Goal: Task Accomplishment & Management: Complete application form

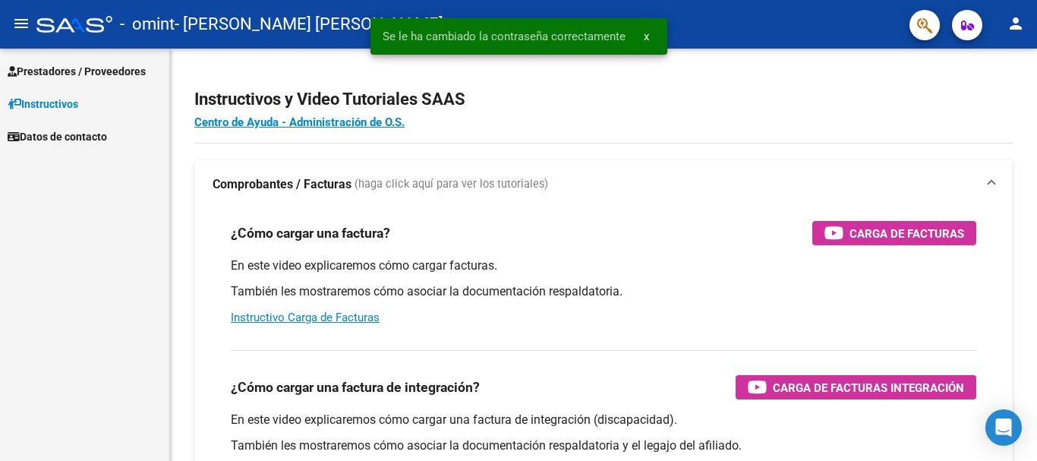
click at [63, 69] on span "Prestadores / Proveedores" at bounding box center [77, 71] width 138 height 17
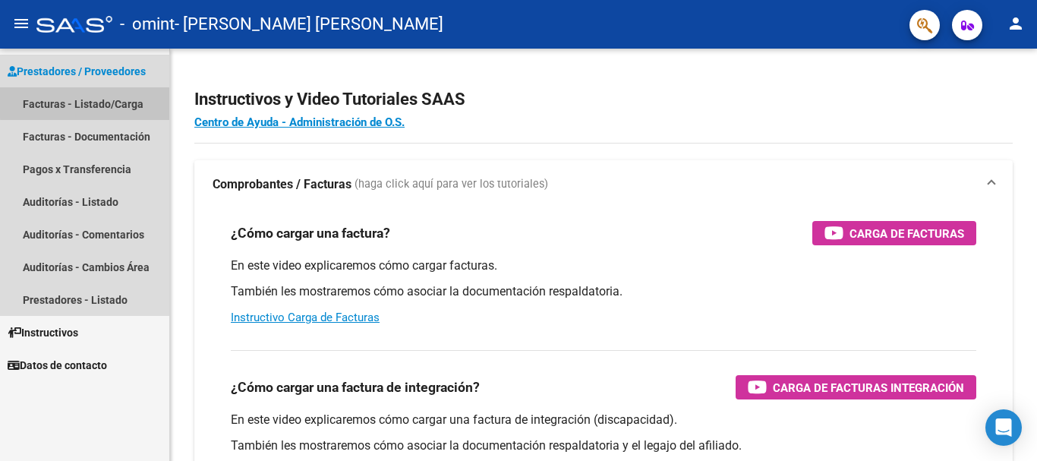
click at [99, 102] on link "Facturas - Listado/Carga" at bounding box center [84, 103] width 169 height 33
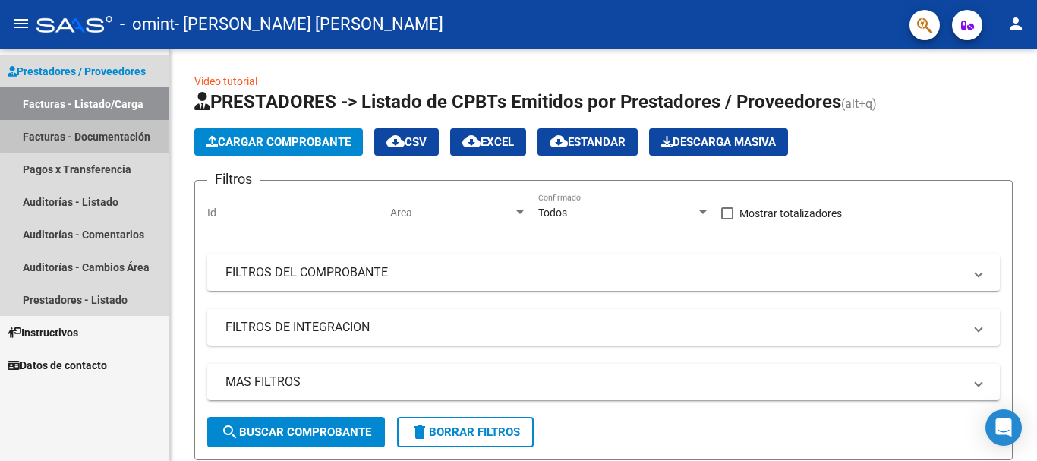
click at [102, 135] on link "Facturas - Documentación" at bounding box center [84, 136] width 169 height 33
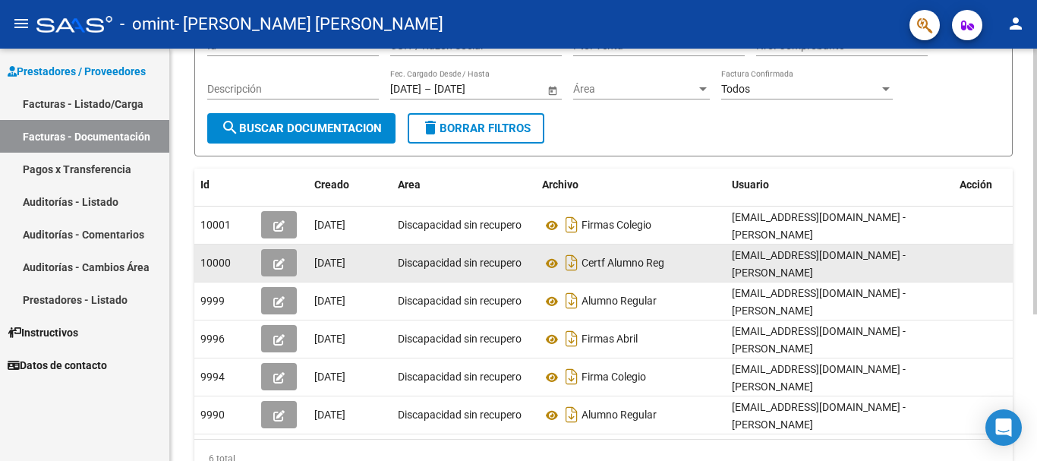
scroll to position [152, 0]
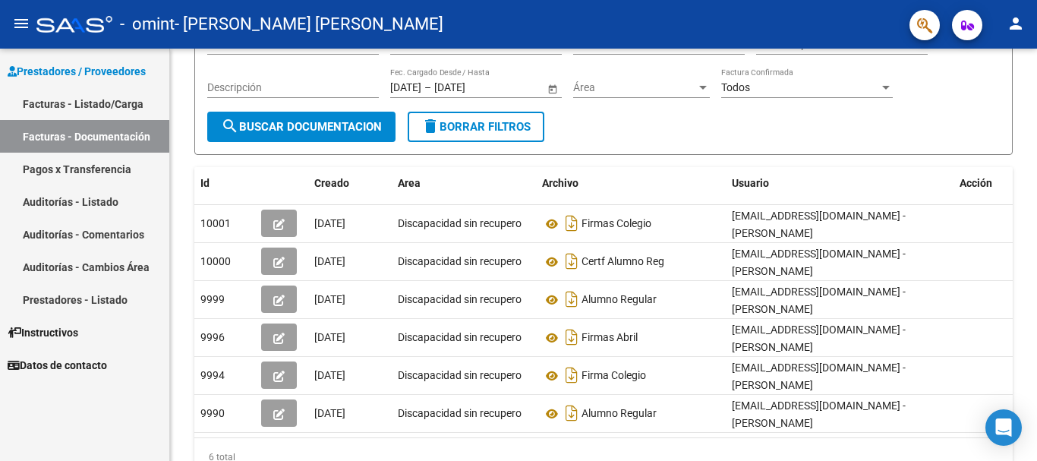
click at [97, 202] on link "Auditorías - Listado" at bounding box center [84, 201] width 169 height 33
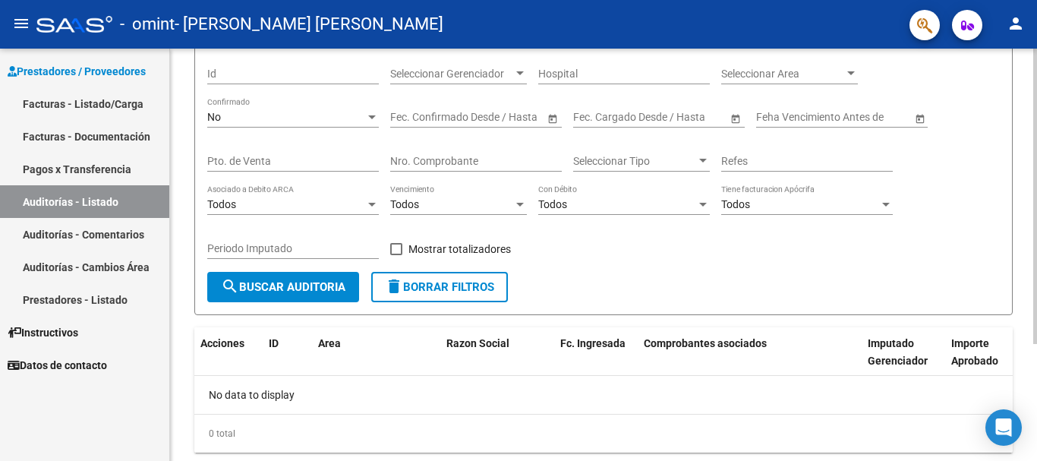
scroll to position [87, 0]
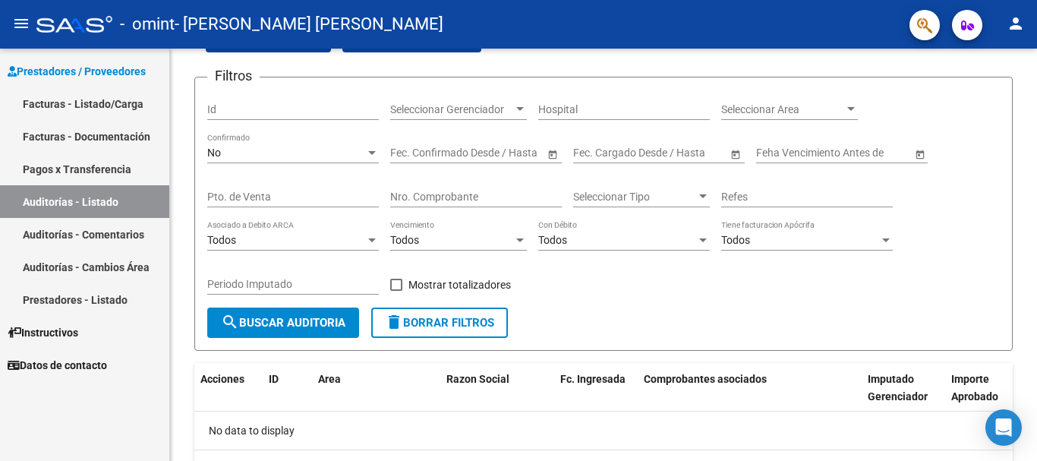
click at [112, 162] on link "Pagos x Transferencia" at bounding box center [84, 169] width 169 height 33
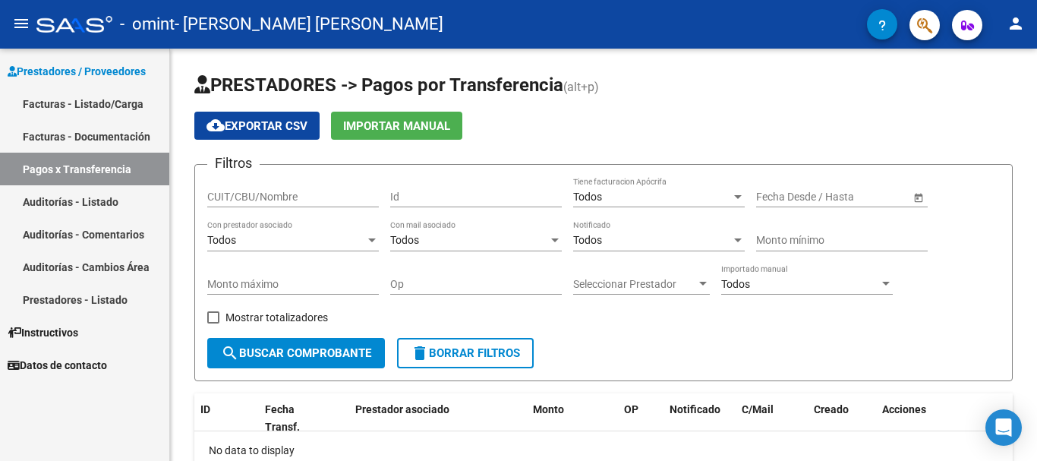
click at [74, 131] on link "Facturas - Documentación" at bounding box center [84, 136] width 169 height 33
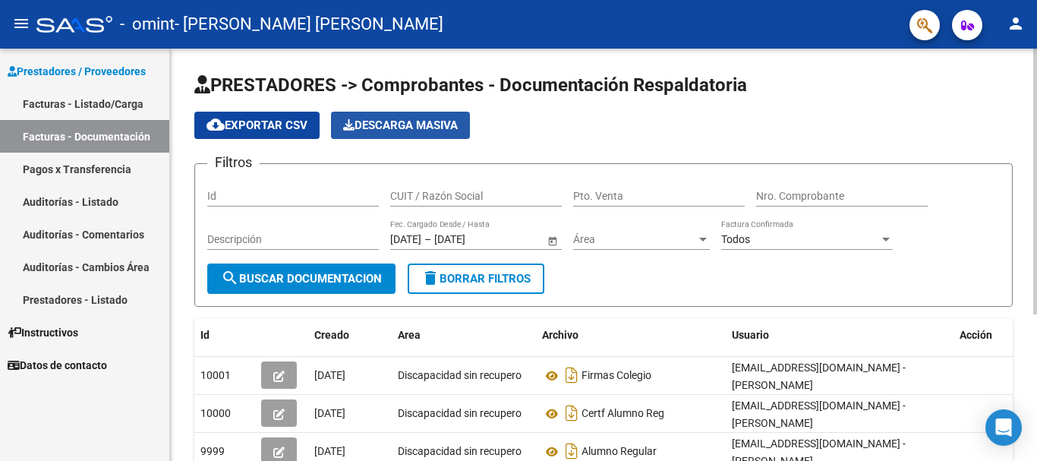
click at [386, 125] on span "Descarga Masiva" at bounding box center [400, 125] width 115 height 14
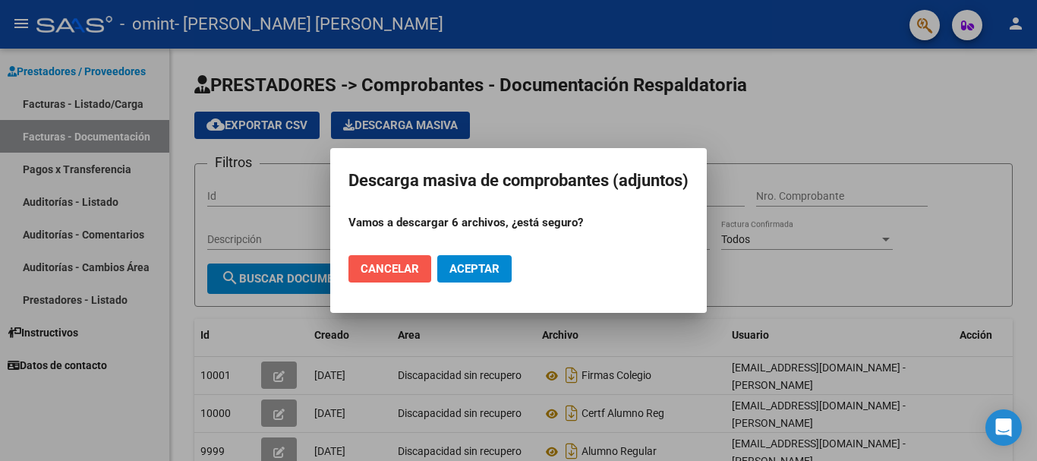
click at [379, 269] on span "Cancelar" at bounding box center [389, 269] width 58 height 14
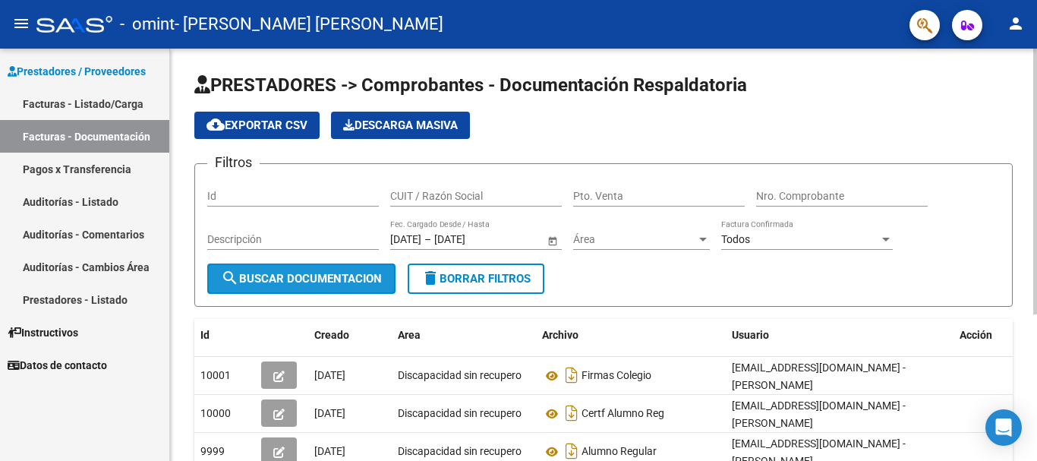
click at [341, 276] on span "search Buscar Documentacion" at bounding box center [301, 279] width 161 height 14
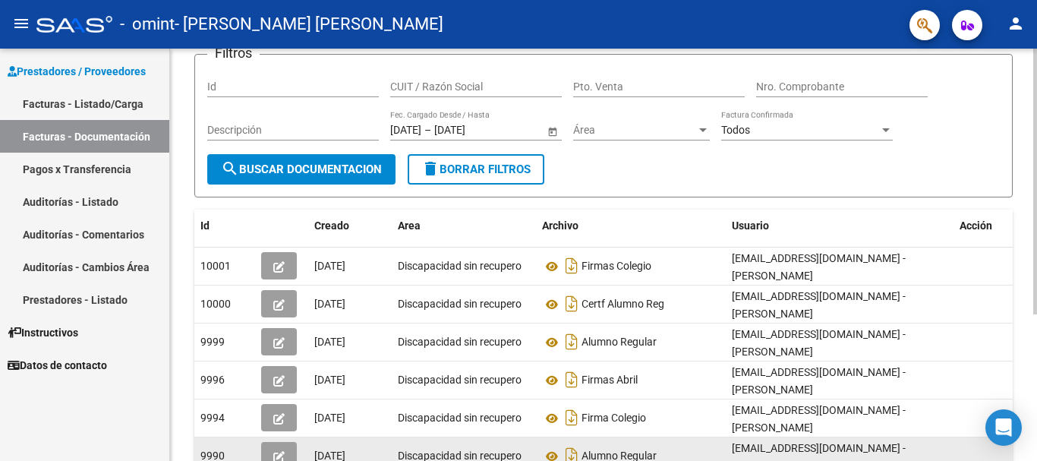
scroll to position [76, 0]
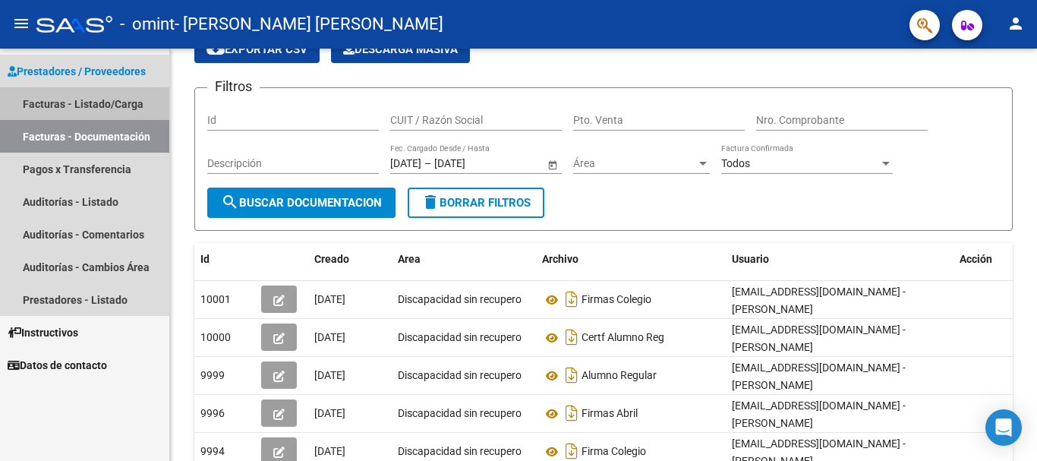
click at [59, 104] on link "Facturas - Listado/Carga" at bounding box center [84, 103] width 169 height 33
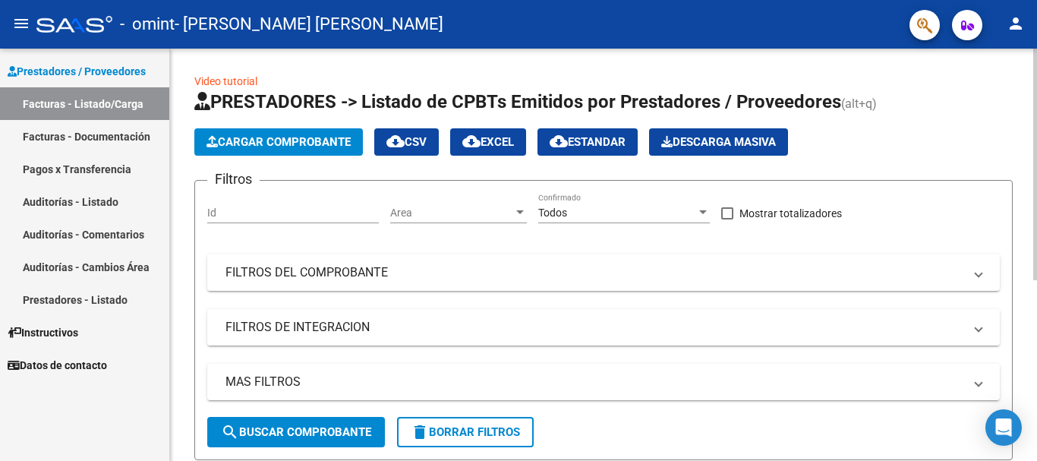
click at [288, 140] on span "Cargar Comprobante" at bounding box center [278, 142] width 144 height 14
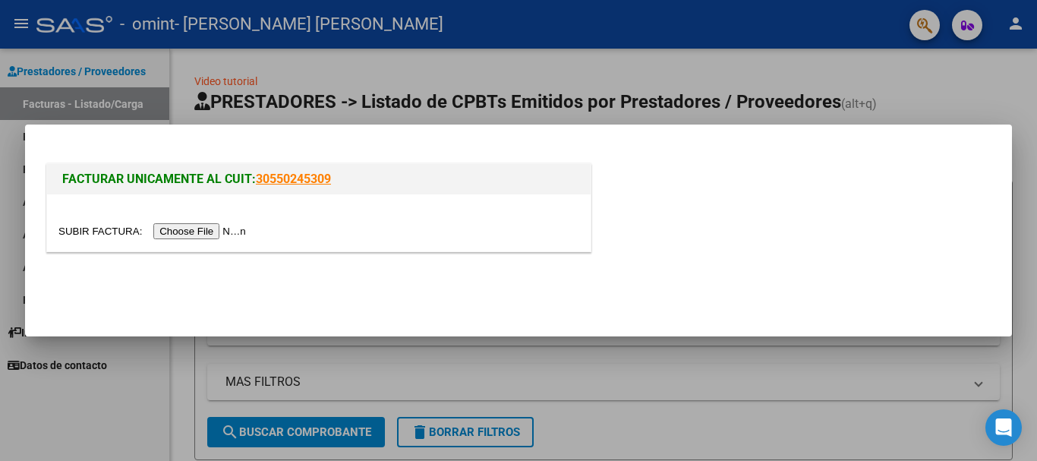
click at [234, 232] on input "file" at bounding box center [154, 231] width 192 height 16
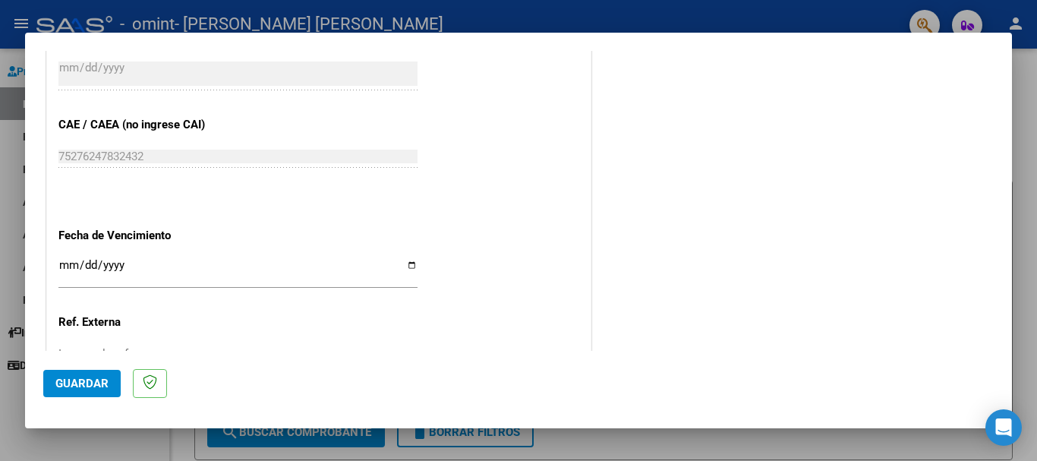
scroll to position [759, 0]
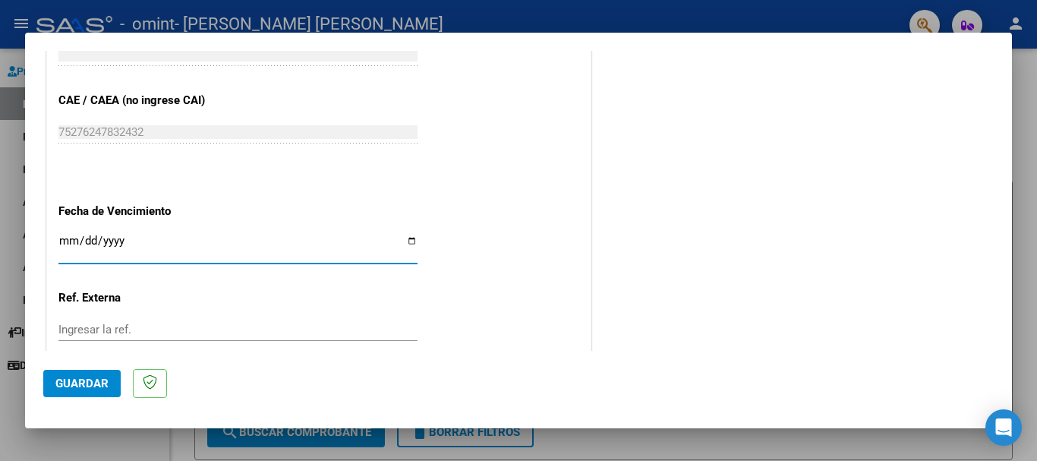
click at [406, 239] on input "Ingresar la fecha" at bounding box center [237, 246] width 359 height 24
type input "[DATE]"
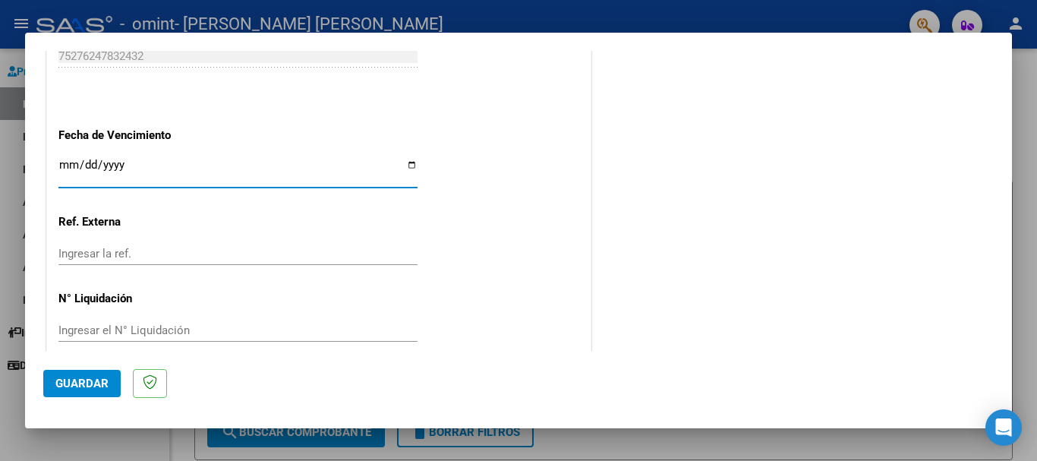
scroll to position [855, 0]
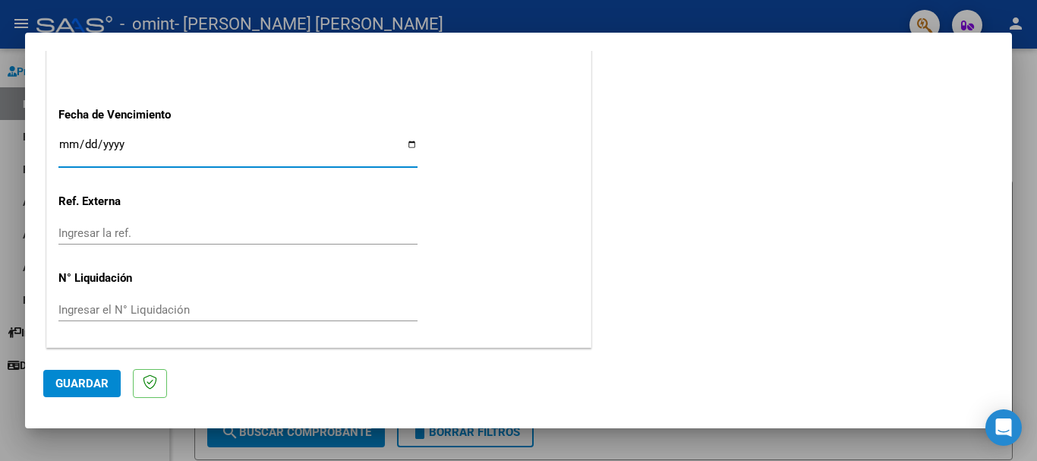
click at [87, 384] on span "Guardar" at bounding box center [81, 383] width 53 height 14
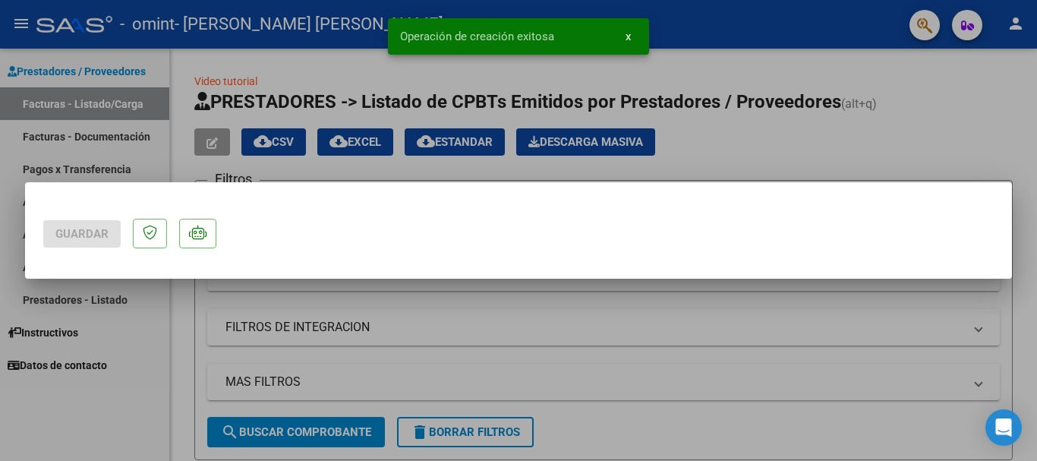
scroll to position [0, 0]
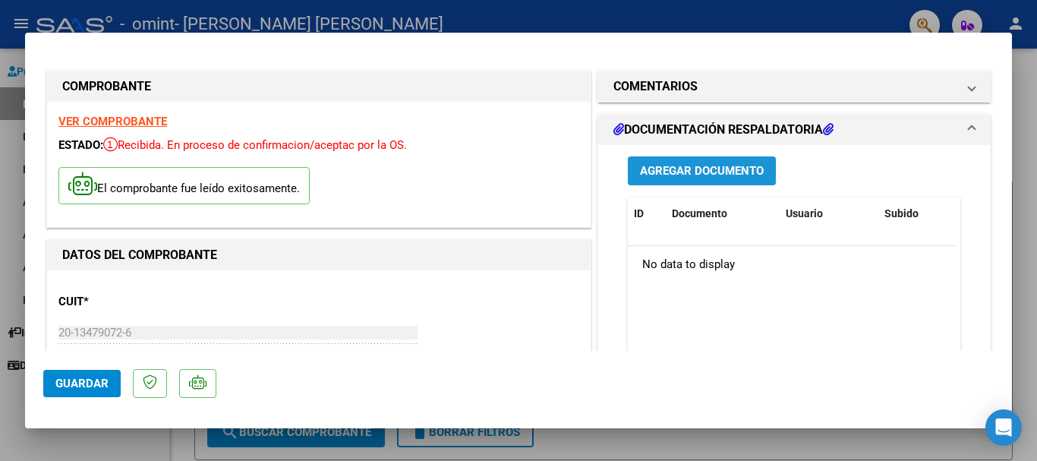
click at [698, 168] on span "Agregar Documento" at bounding box center [702, 172] width 124 height 14
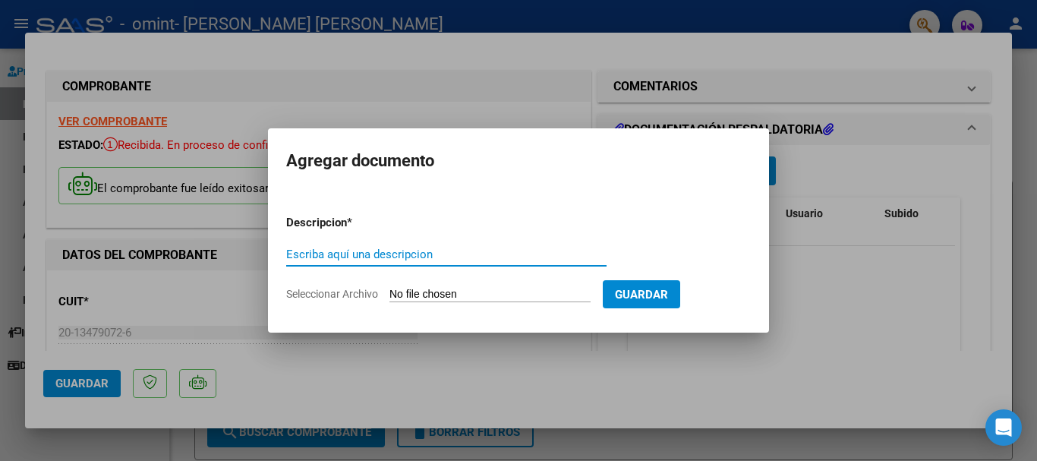
click at [372, 254] on input "Escriba aquí una descripcion" at bounding box center [446, 254] width 320 height 14
type input "firma [DATE]"
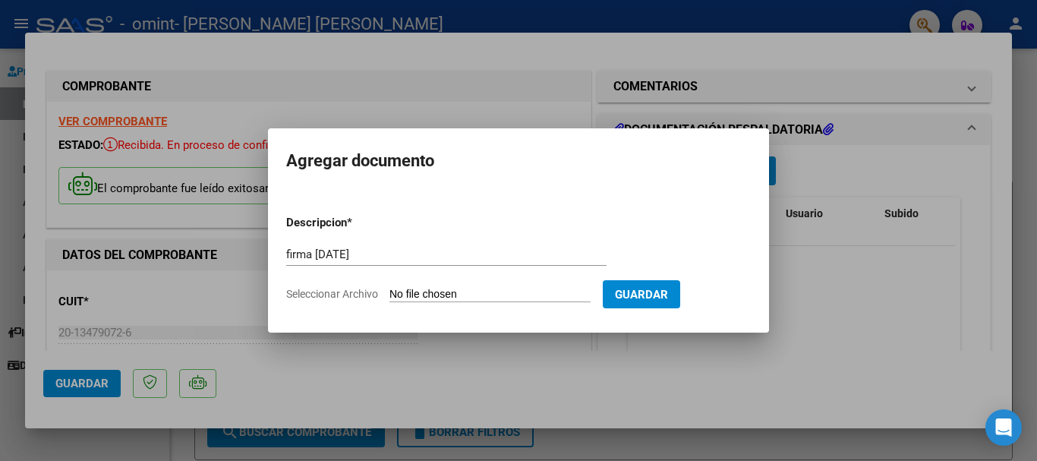
click at [474, 289] on input "Seleccionar Archivo" at bounding box center [489, 295] width 201 height 14
type input "C:\fakepath\OMINT [PERSON_NAME] FIRMA COLEGIO [DATE].pdf"
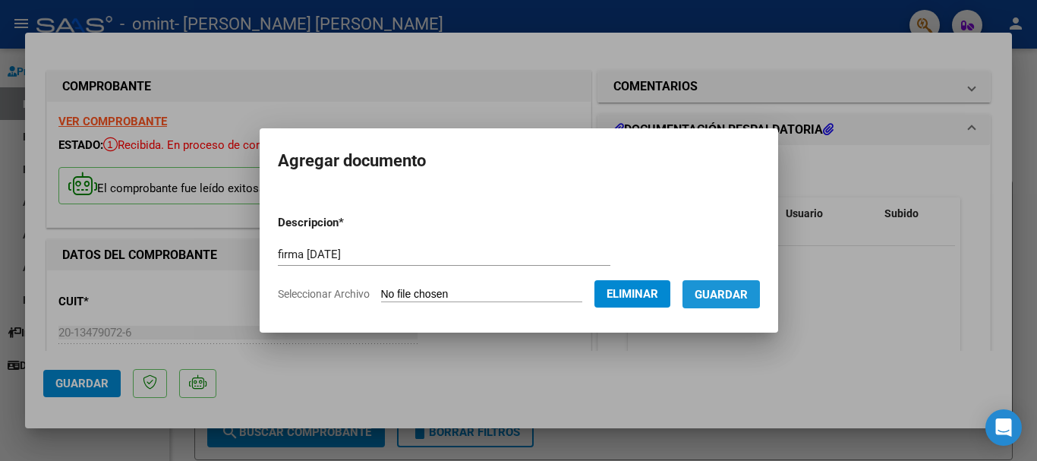
click at [741, 293] on span "Guardar" at bounding box center [720, 295] width 53 height 14
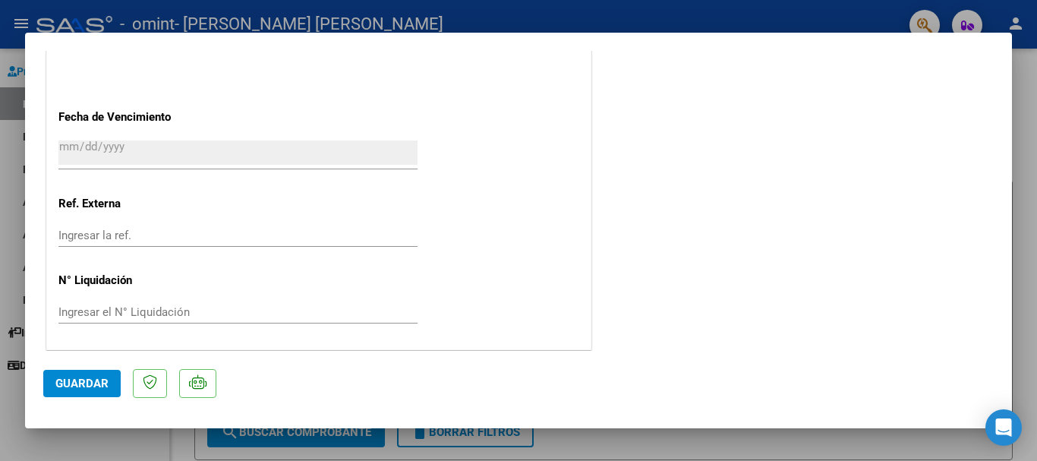
scroll to position [913, 0]
click at [80, 374] on button "Guardar" at bounding box center [81, 383] width 77 height 27
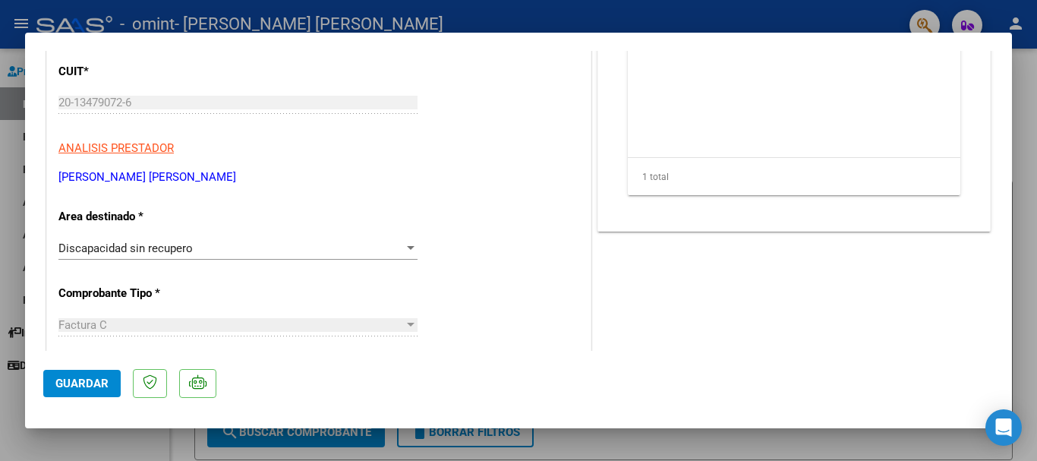
scroll to position [0, 0]
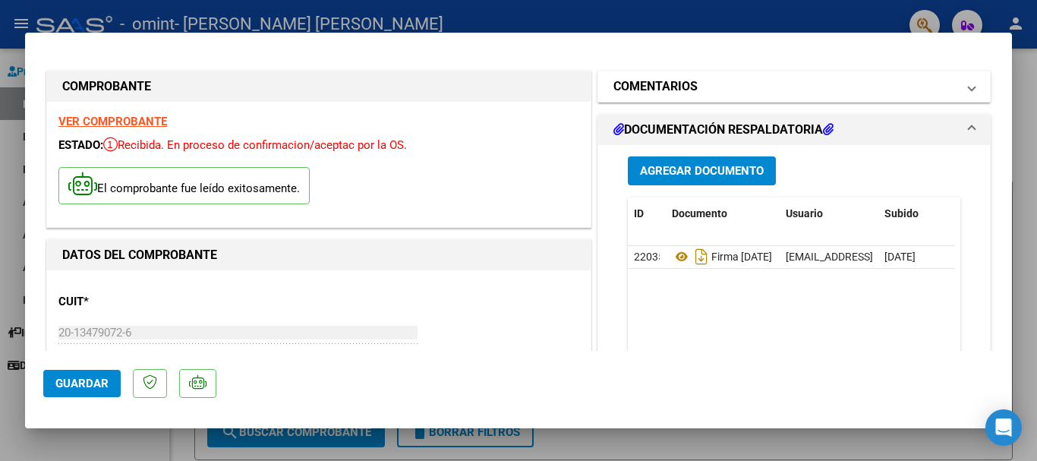
click at [963, 90] on mat-expansion-panel-header "COMENTARIOS" at bounding box center [794, 86] width 392 height 30
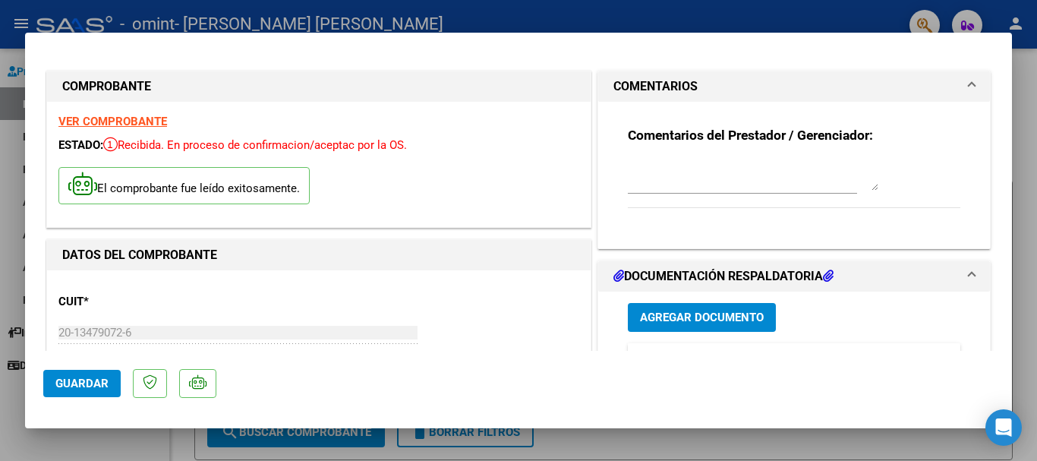
click at [963, 90] on mat-expansion-panel-header "COMENTARIOS" at bounding box center [794, 86] width 392 height 30
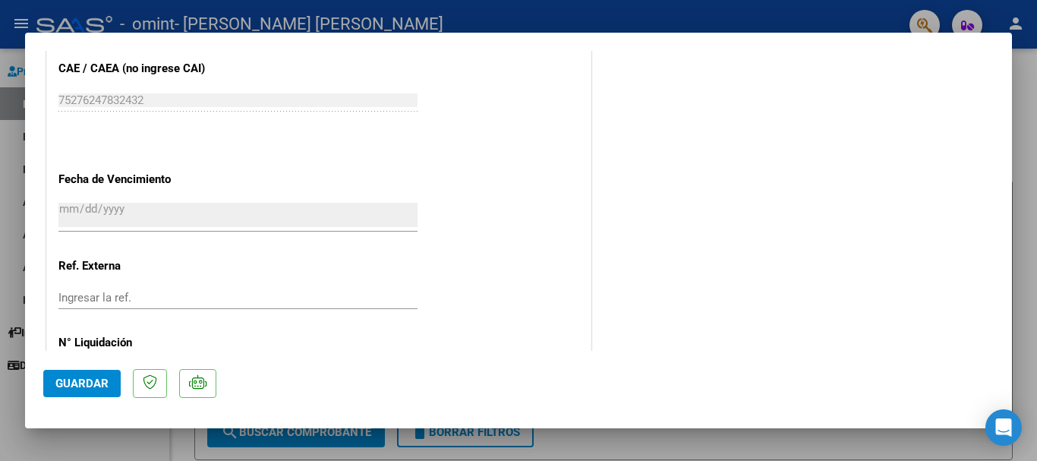
scroll to position [913, 0]
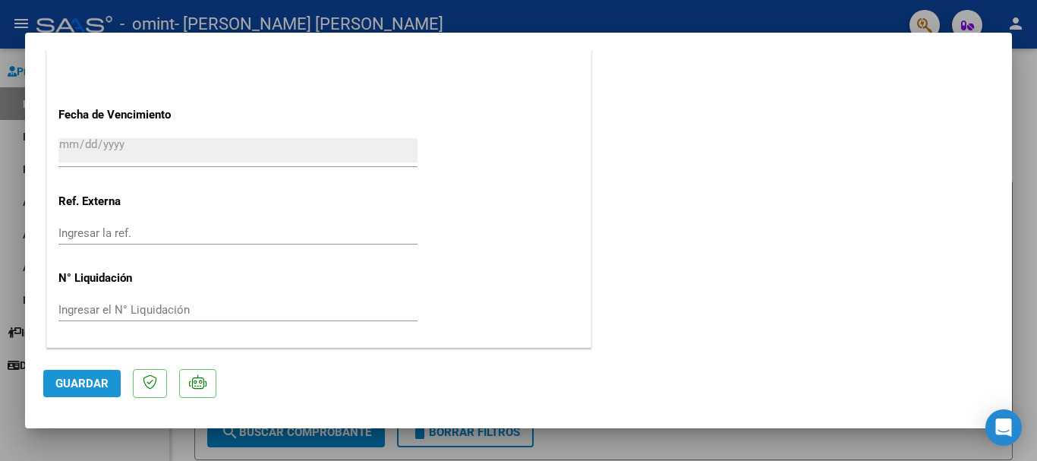
click at [91, 380] on span "Guardar" at bounding box center [81, 383] width 53 height 14
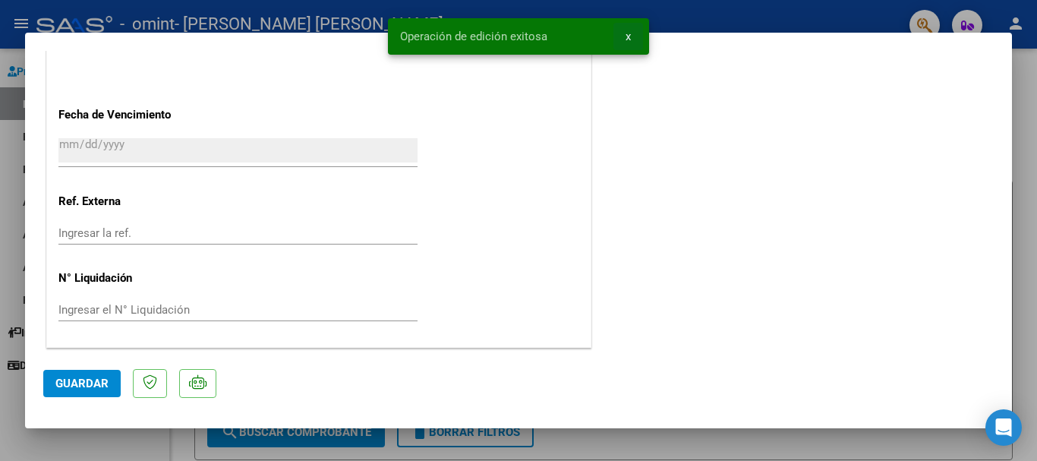
click at [625, 37] on span "x" at bounding box center [627, 37] width 5 height 14
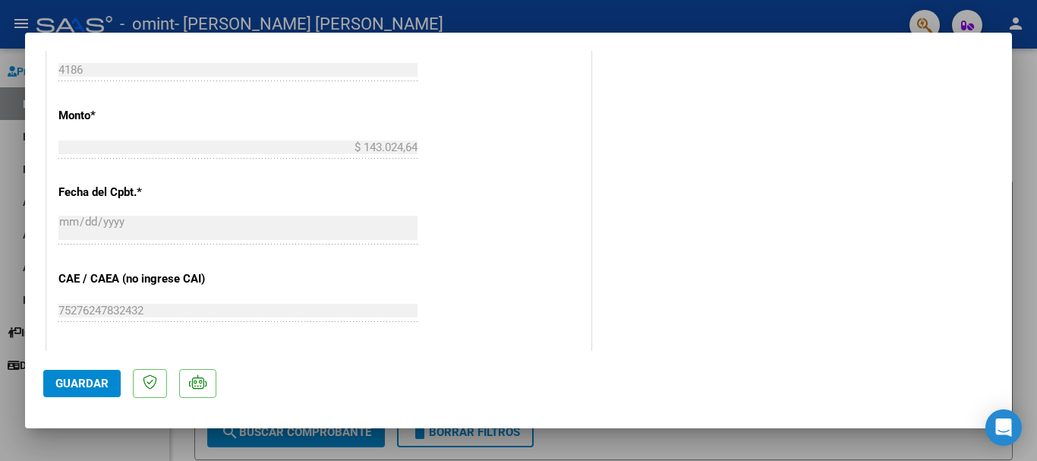
scroll to position [609, 0]
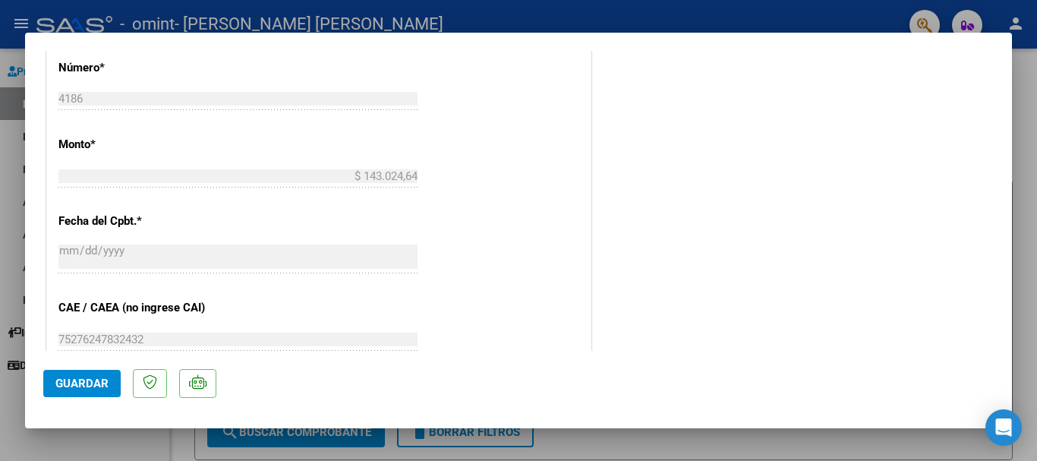
click at [420, 14] on div at bounding box center [518, 230] width 1037 height 461
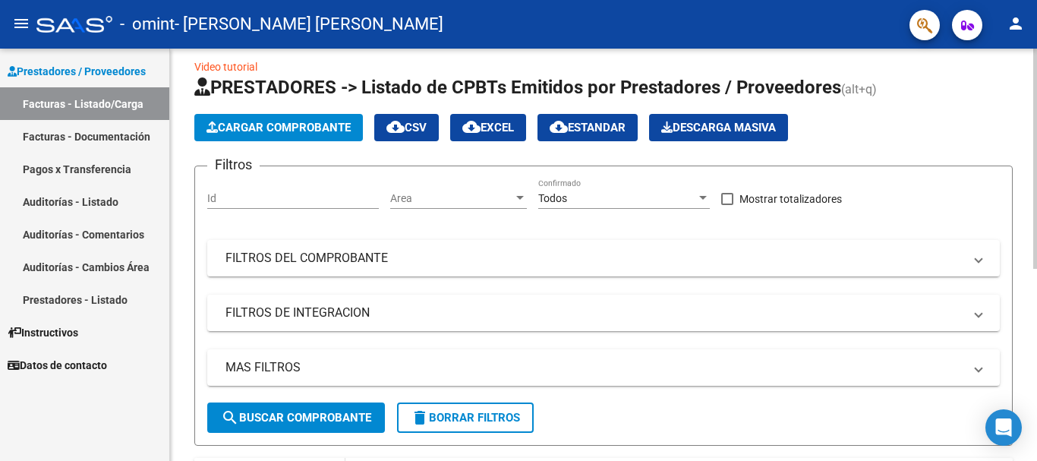
scroll to position [0, 0]
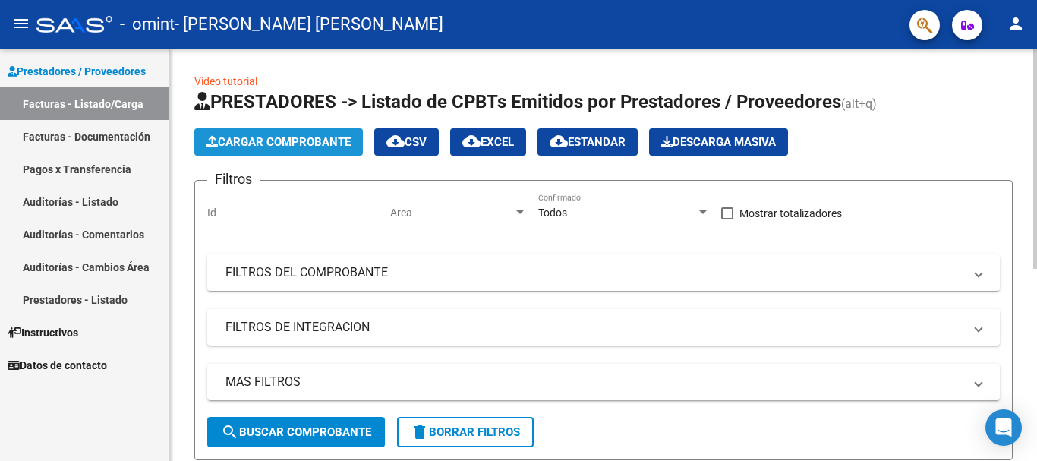
click at [291, 137] on span "Cargar Comprobante" at bounding box center [278, 142] width 144 height 14
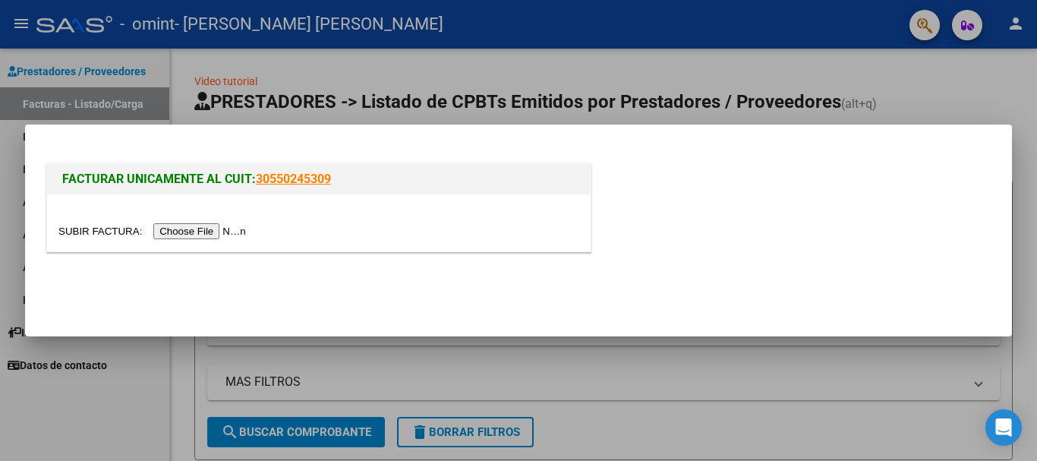
click at [213, 232] on input "file" at bounding box center [154, 231] width 192 height 16
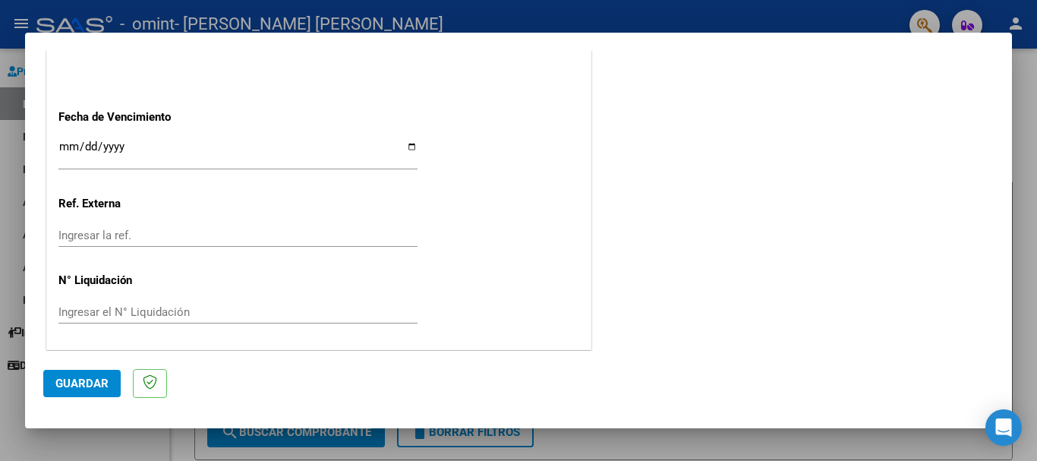
scroll to position [855, 0]
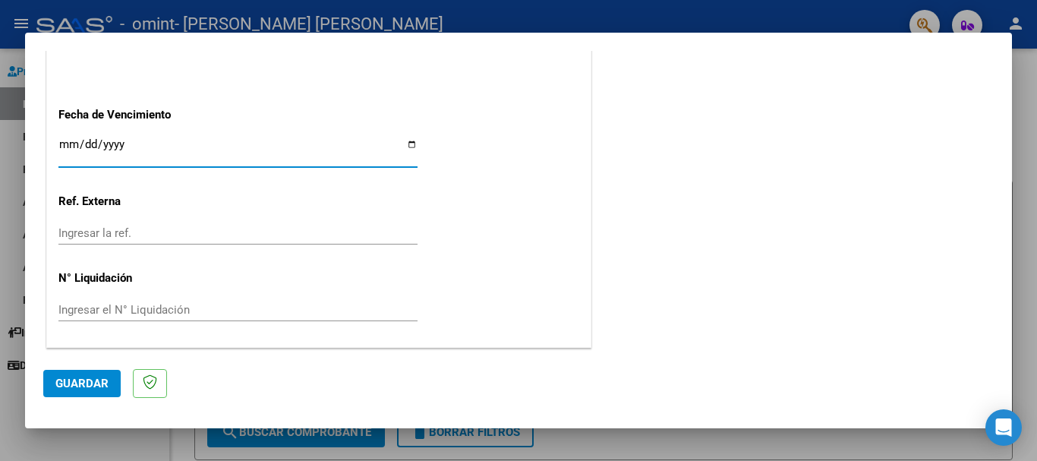
click at [410, 143] on input "Ingresar la fecha" at bounding box center [237, 150] width 359 height 24
type input "[DATE]"
click at [87, 383] on span "Guardar" at bounding box center [81, 383] width 53 height 14
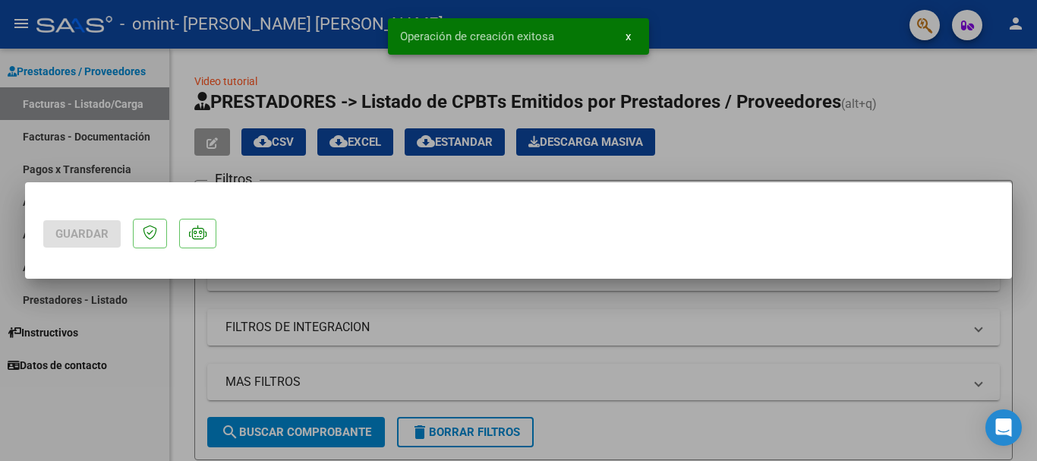
scroll to position [0, 0]
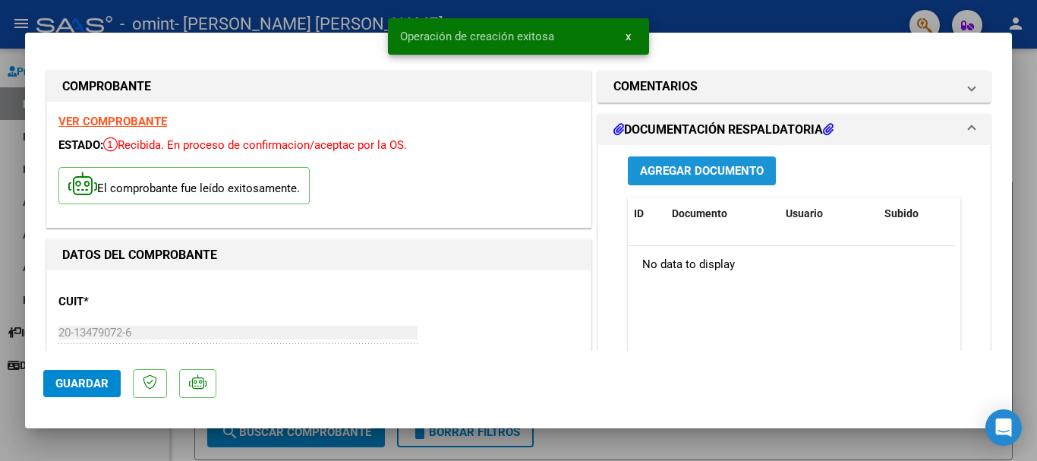
click at [691, 165] on span "Agregar Documento" at bounding box center [702, 172] width 124 height 14
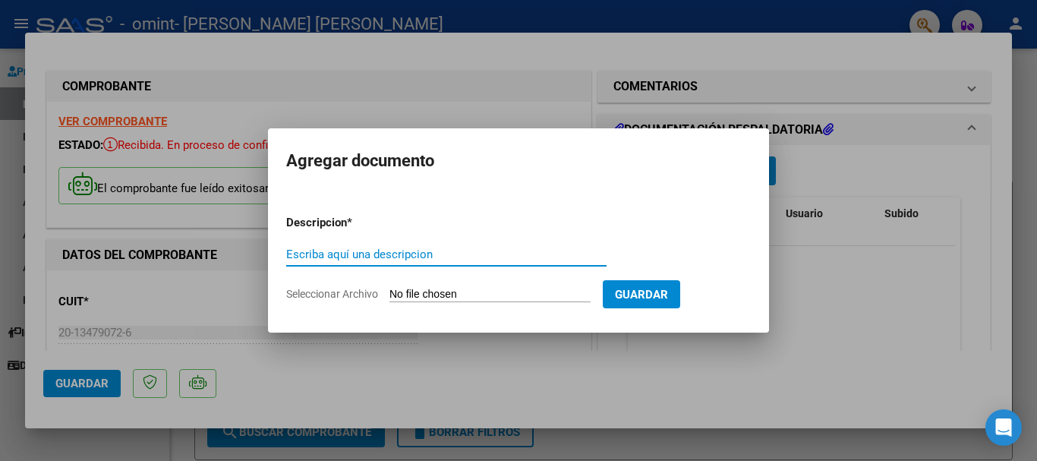
click at [393, 254] on input "Escriba aquí una descripcion" at bounding box center [446, 254] width 320 height 14
type input "firma [DATE]"
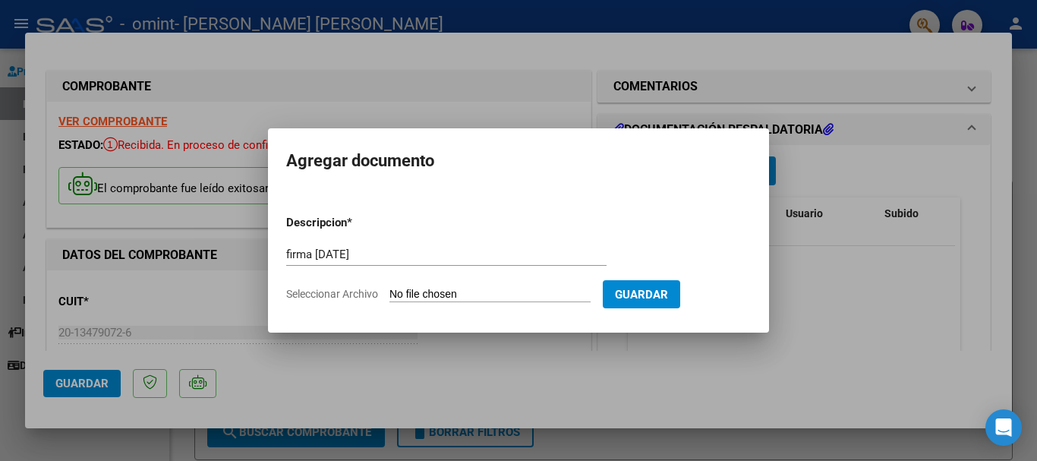
click at [411, 295] on input "Seleccionar Archivo" at bounding box center [489, 295] width 201 height 14
type input "C:\fakepath\OMINT [PERSON_NAME] FIRMA COLEGIO [DATE].pdf"
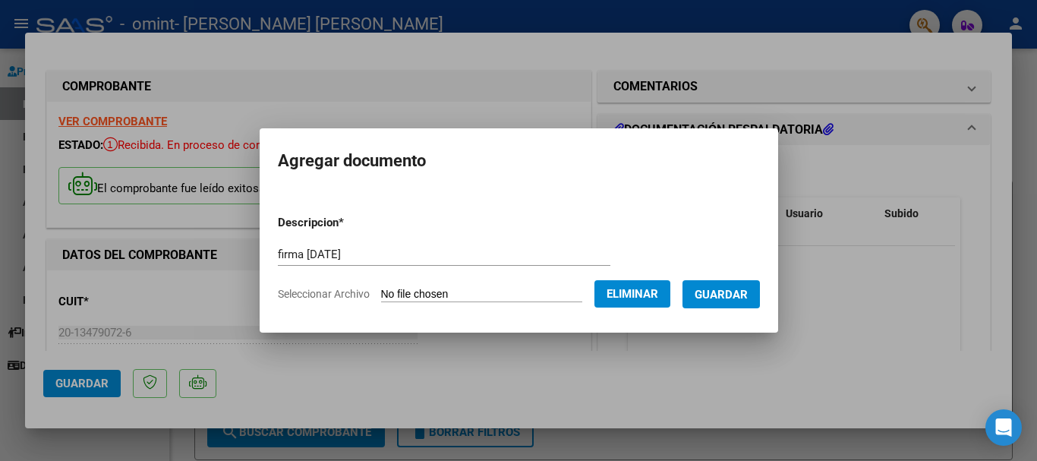
click at [747, 288] on span "Guardar" at bounding box center [720, 295] width 53 height 14
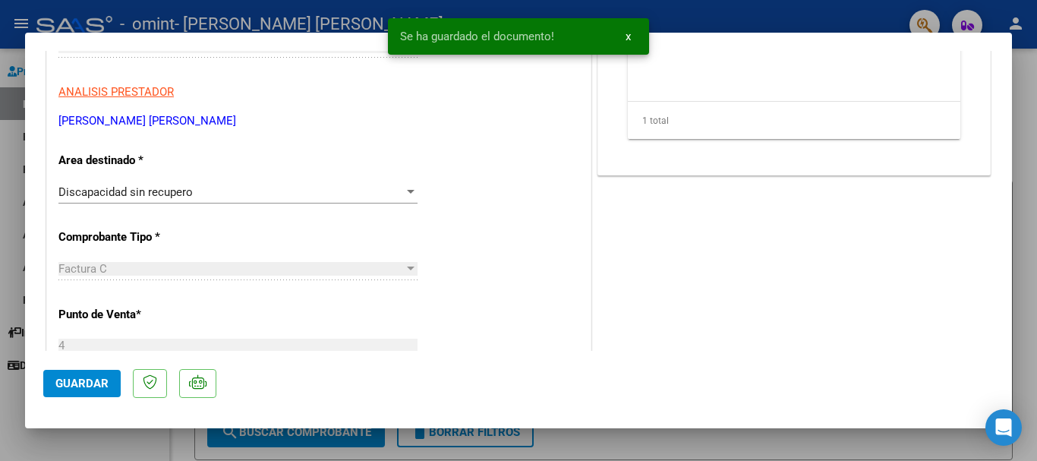
scroll to position [304, 0]
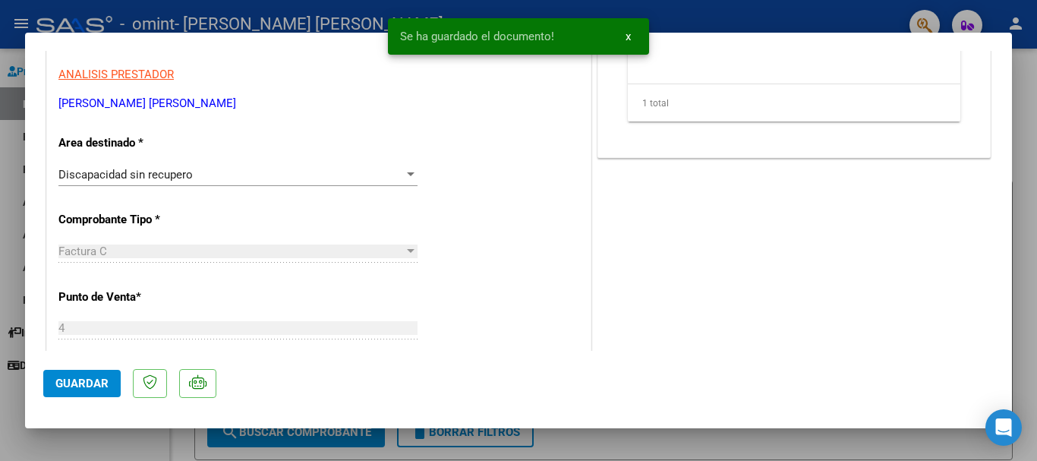
click at [78, 376] on span "Guardar" at bounding box center [81, 383] width 53 height 14
click at [626, 39] on span "x" at bounding box center [627, 37] width 5 height 14
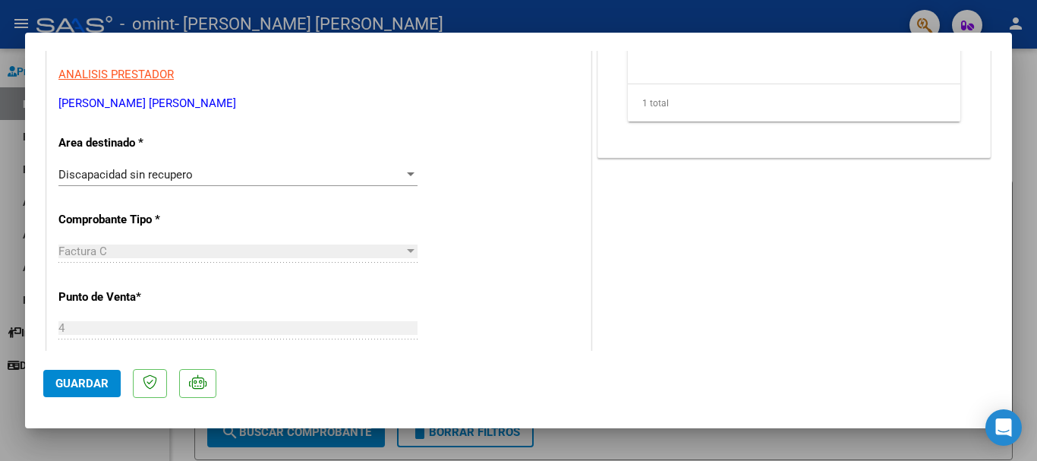
click at [1025, 87] on div at bounding box center [518, 230] width 1037 height 461
type input "$ 0,00"
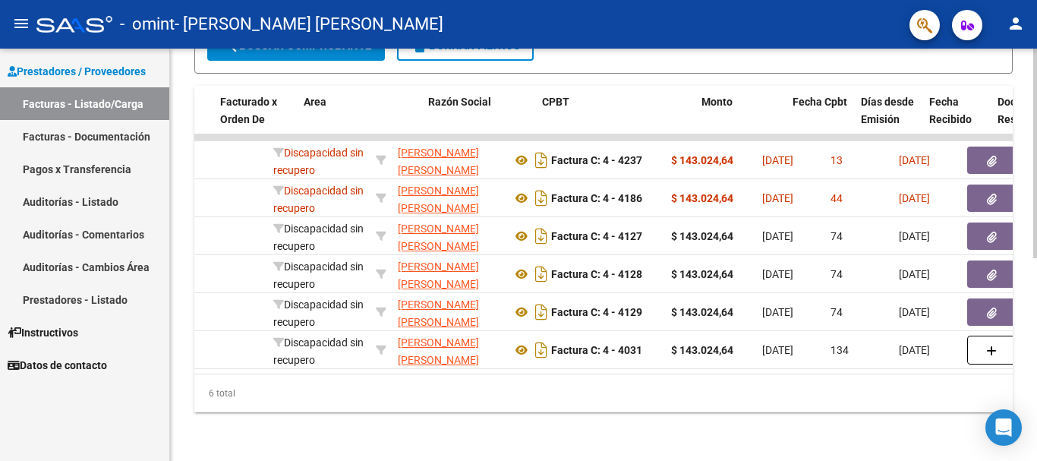
scroll to position [0, 293]
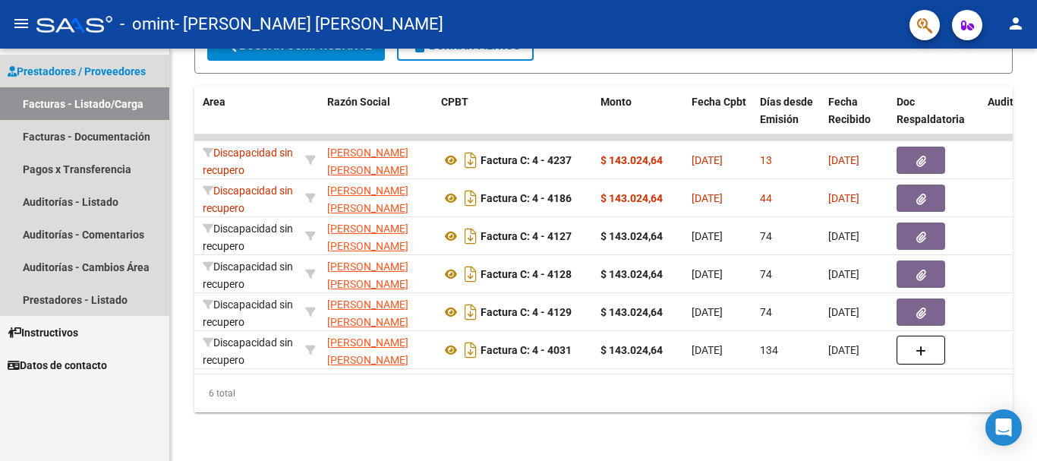
click at [136, 69] on span "Prestadores / Proveedores" at bounding box center [77, 71] width 138 height 17
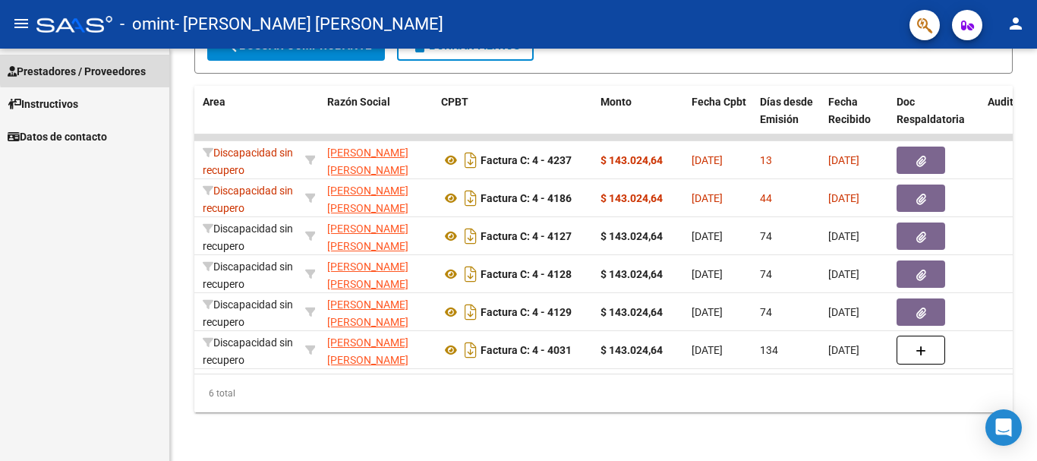
click at [136, 65] on span "Prestadores / Proveedores" at bounding box center [77, 71] width 138 height 17
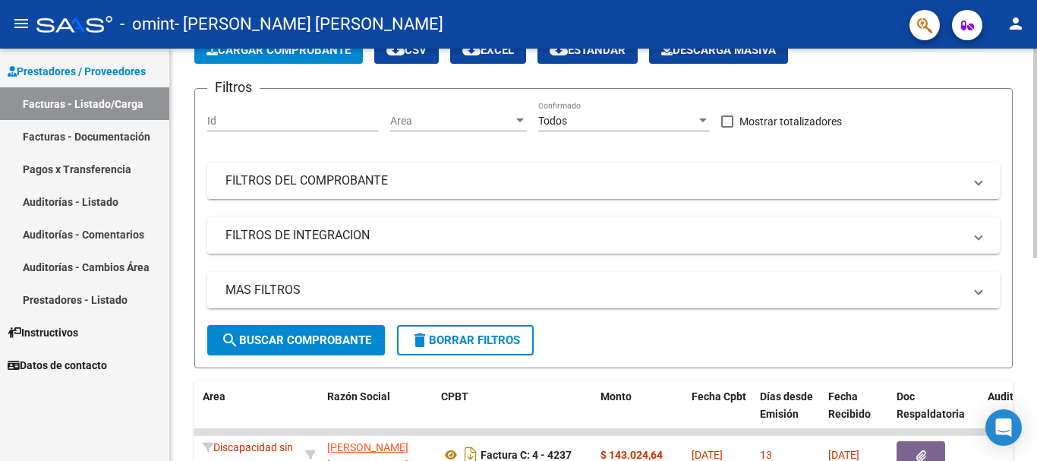
scroll to position [152, 0]
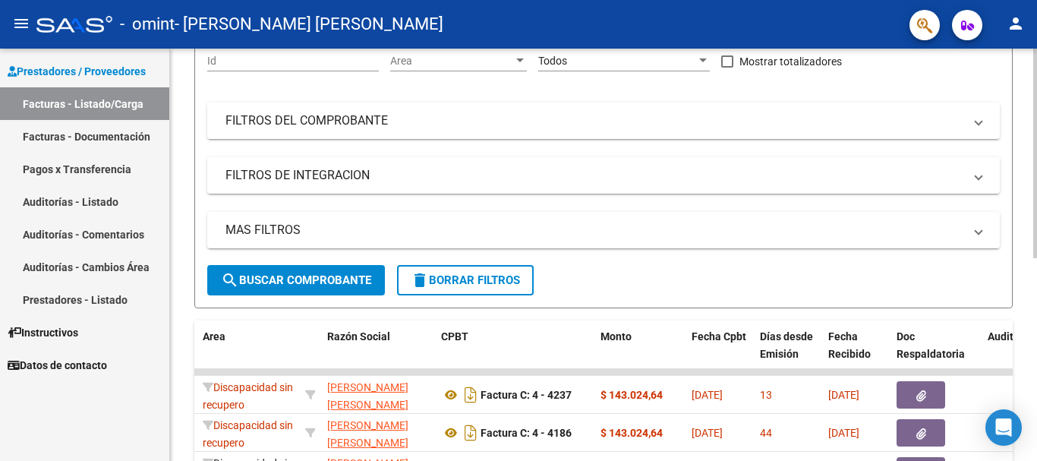
click at [978, 122] on span at bounding box center [978, 120] width 6 height 17
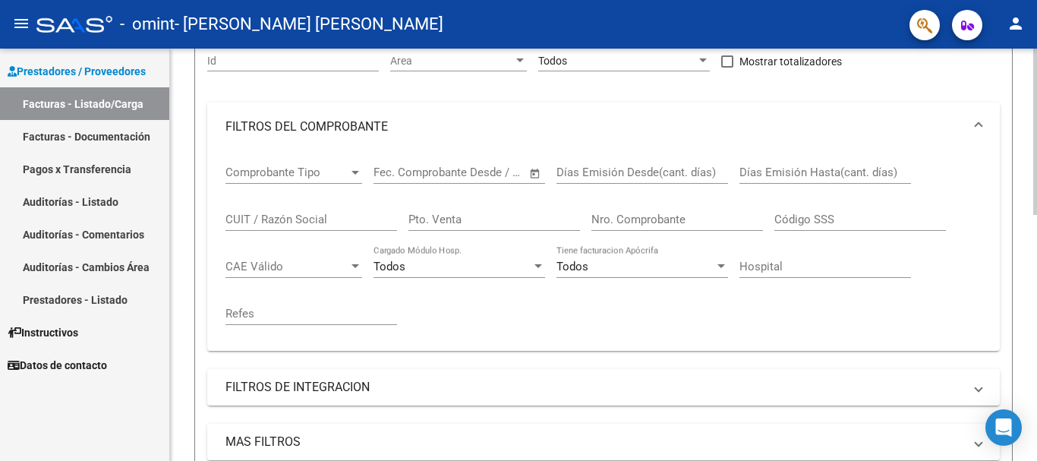
click at [978, 121] on span at bounding box center [978, 126] width 6 height 17
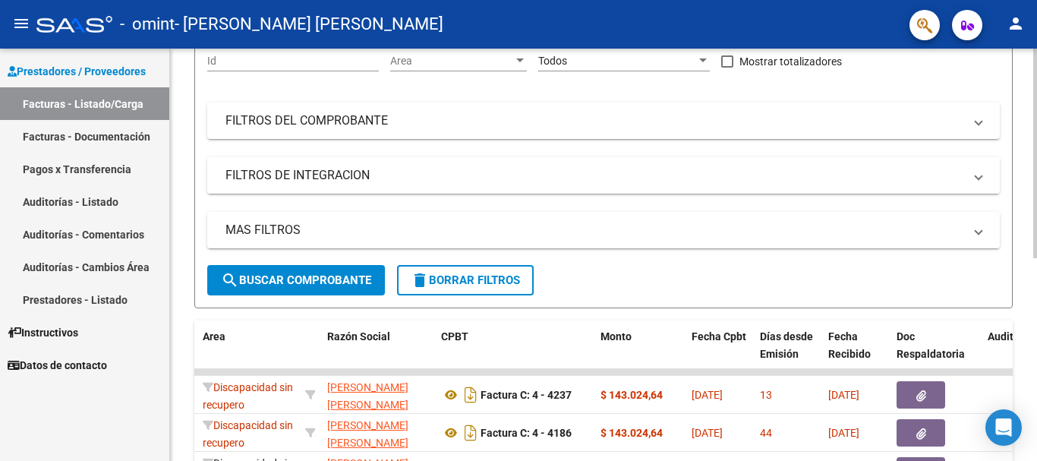
click at [975, 177] on span at bounding box center [978, 175] width 6 height 17
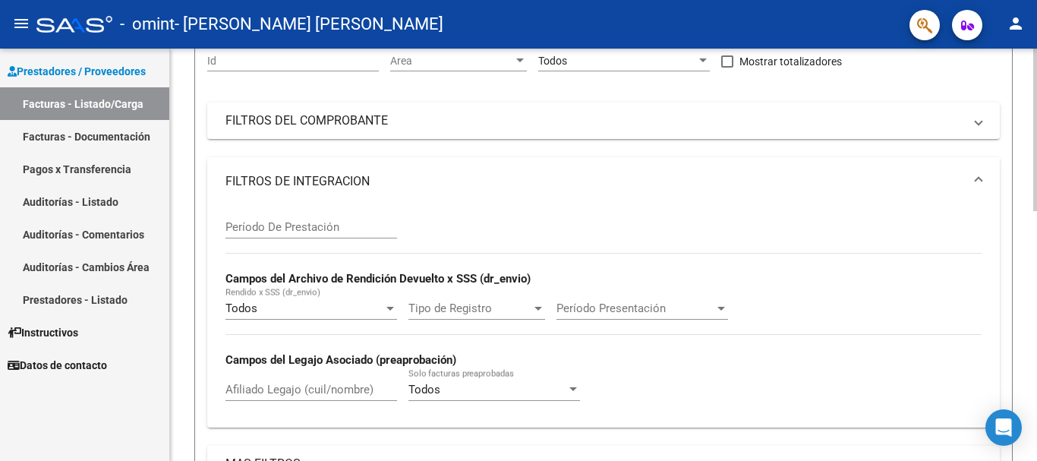
click at [975, 177] on span at bounding box center [978, 181] width 6 height 17
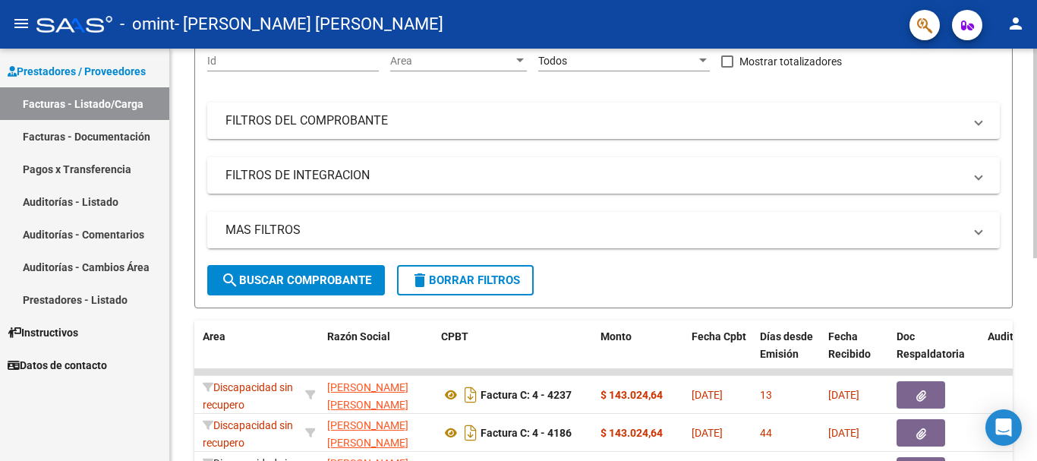
click at [980, 227] on span at bounding box center [978, 230] width 6 height 17
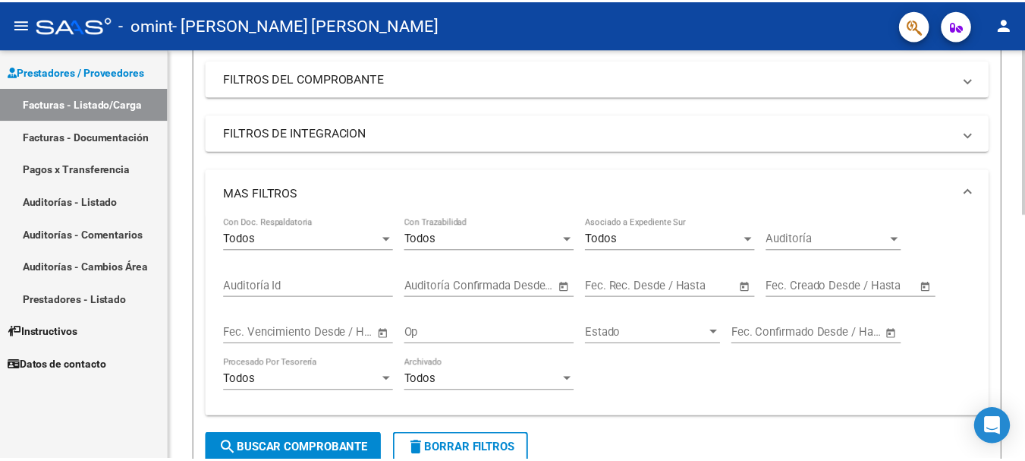
scroll to position [228, 0]
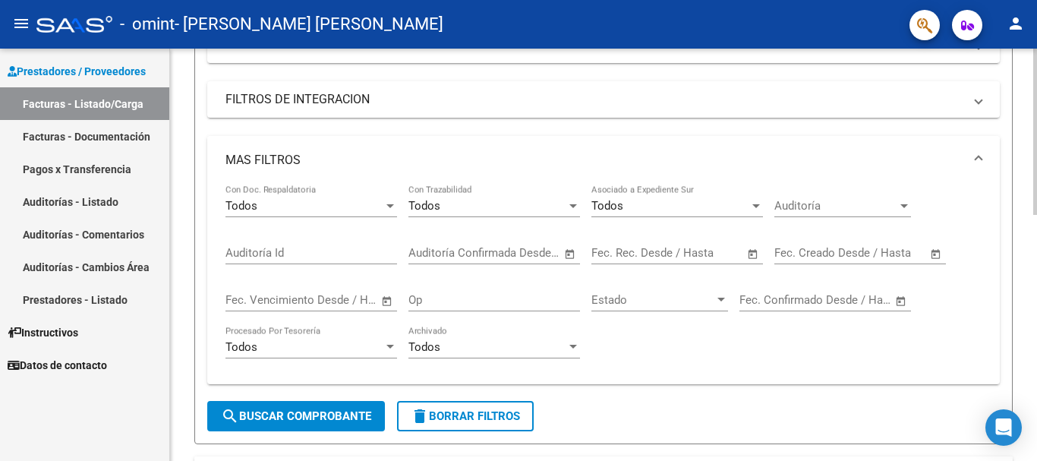
click at [977, 157] on span at bounding box center [978, 160] width 6 height 17
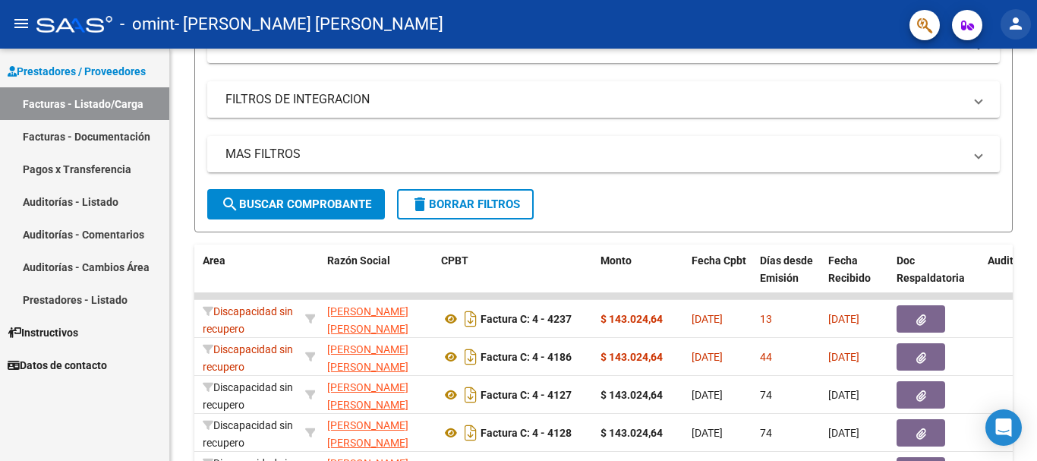
click at [1018, 19] on mat-icon "person" at bounding box center [1015, 23] width 18 height 18
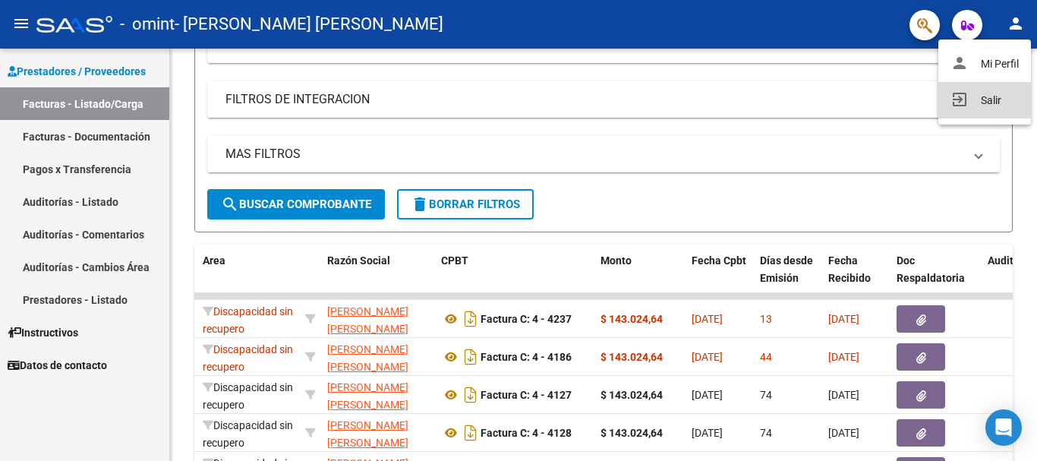
click at [988, 98] on button "exit_to_app Salir" at bounding box center [984, 100] width 93 height 36
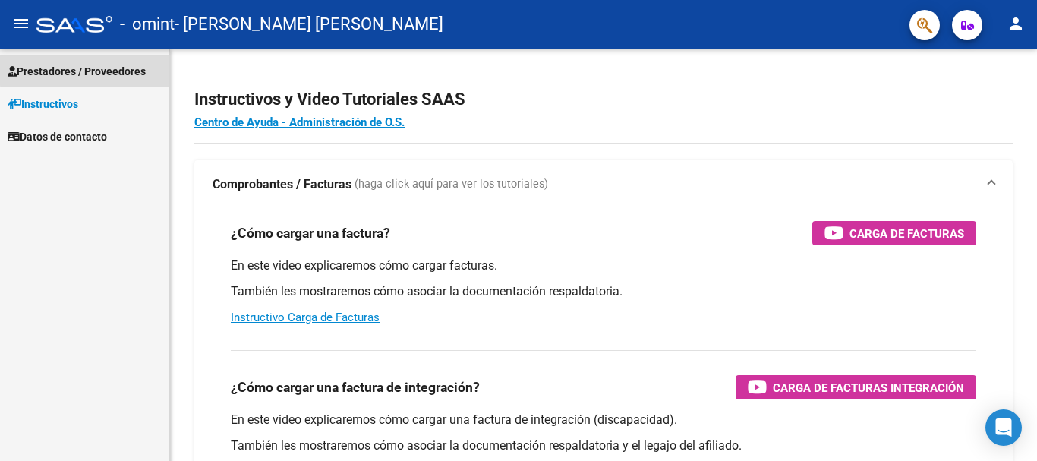
click at [146, 71] on span "Prestadores / Proveedores" at bounding box center [77, 71] width 138 height 17
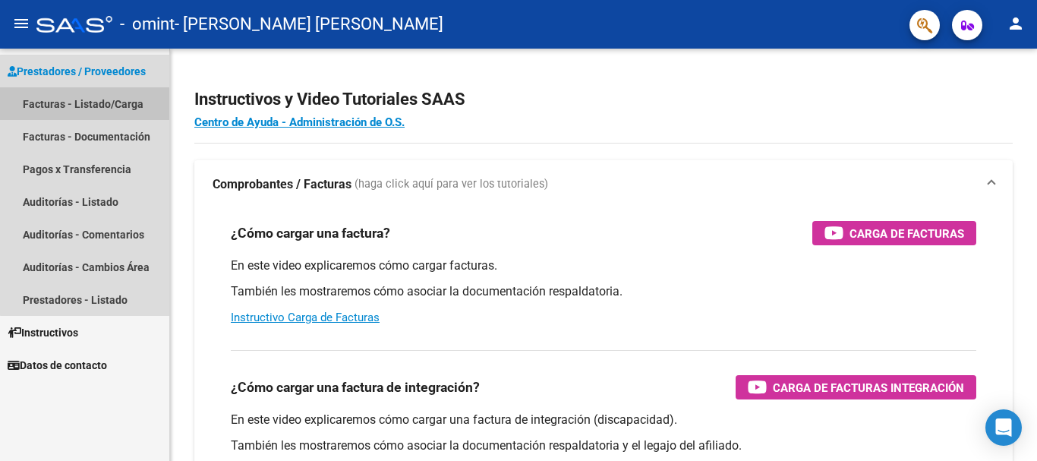
click at [121, 96] on link "Facturas - Listado/Carga" at bounding box center [84, 103] width 169 height 33
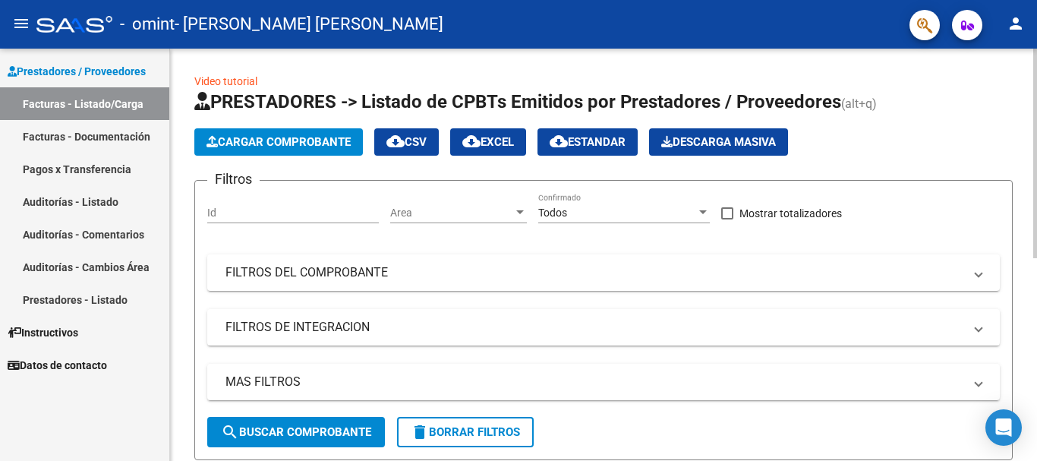
click at [310, 140] on span "Cargar Comprobante" at bounding box center [278, 142] width 144 height 14
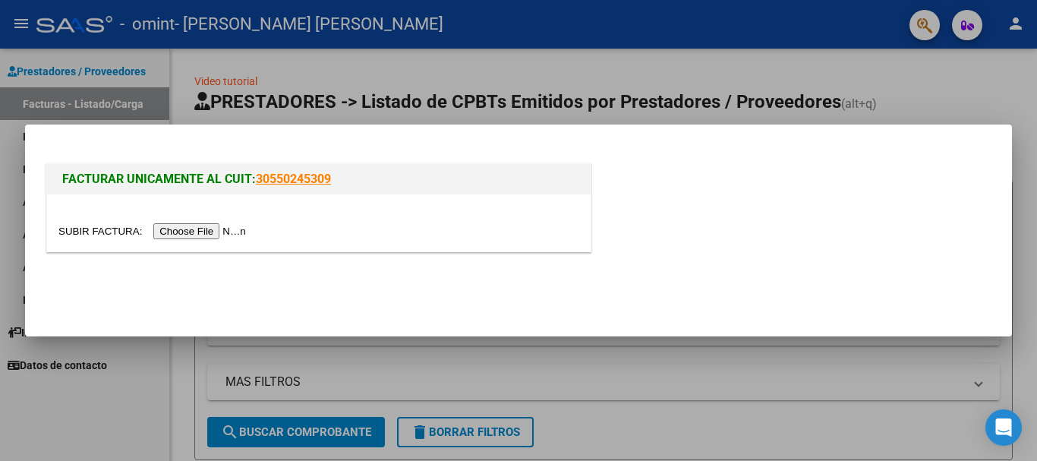
click at [1018, 74] on div at bounding box center [518, 230] width 1037 height 461
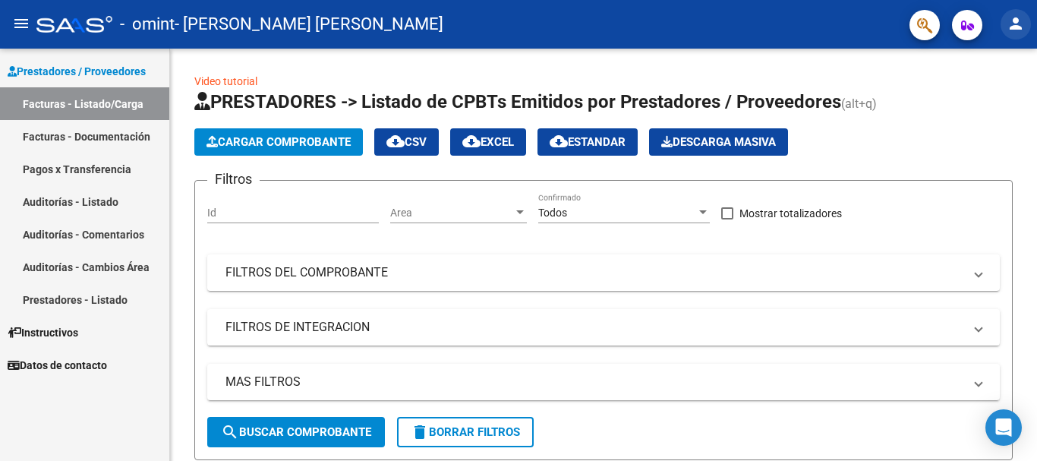
click at [1015, 20] on mat-icon "person" at bounding box center [1015, 23] width 18 height 18
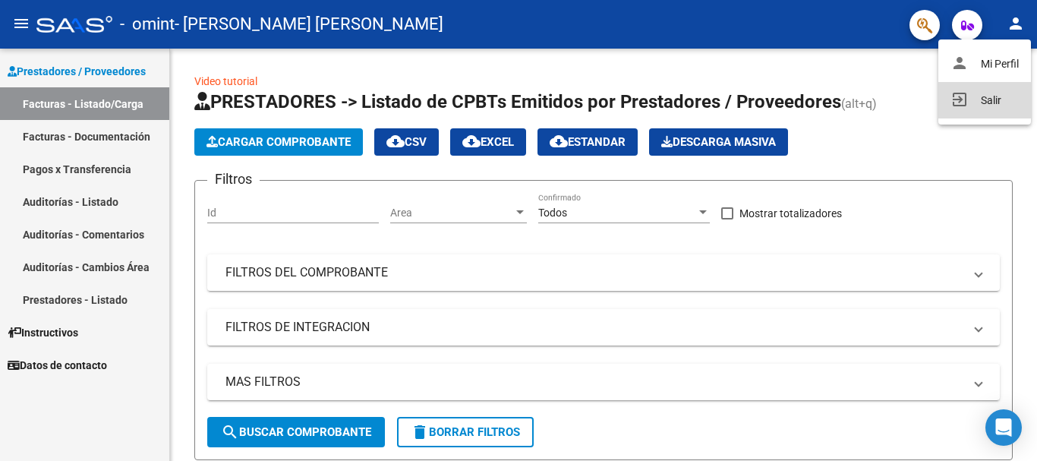
click at [991, 96] on button "exit_to_app Salir" at bounding box center [984, 100] width 93 height 36
